Goal: Find specific page/section: Find specific page/section

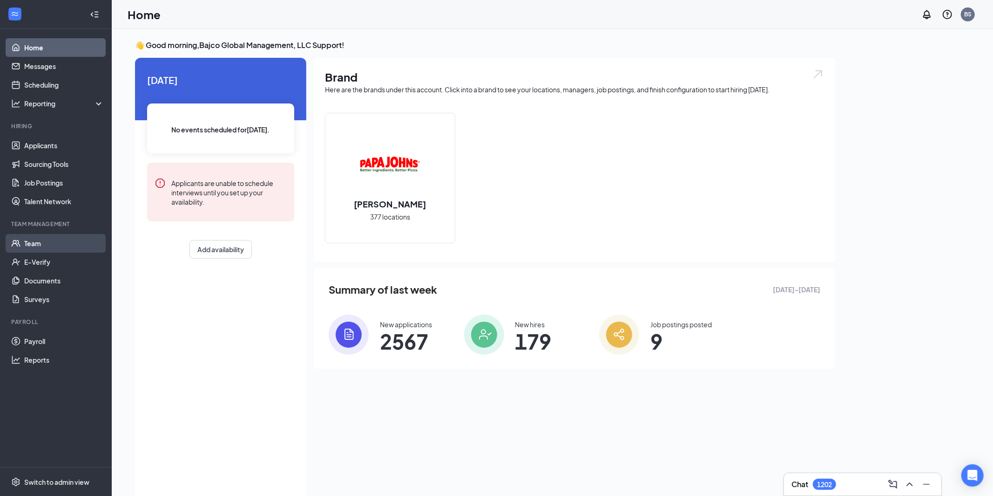
click at [24, 252] on link "Team" at bounding box center [64, 243] width 80 height 19
